Goal: Transaction & Acquisition: Purchase product/service

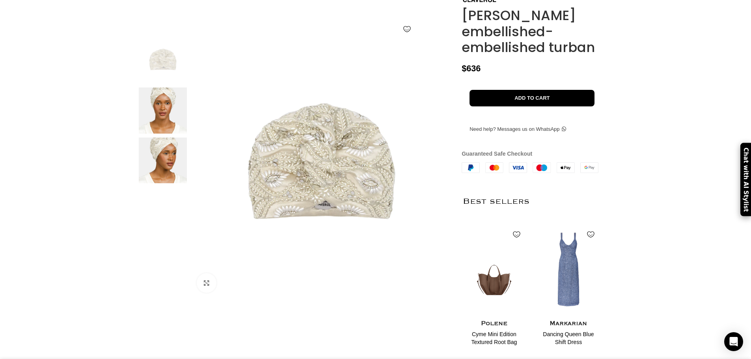
scroll to position [0, 166]
